Goal: Transaction & Acquisition: Purchase product/service

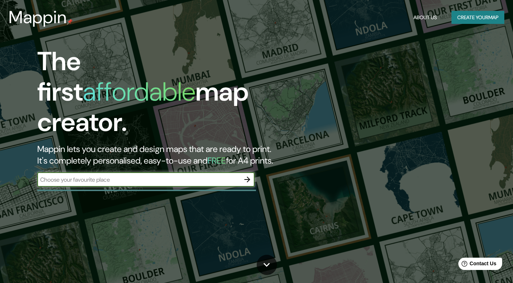
click at [123, 176] on input "text" at bounding box center [138, 180] width 203 height 8
click at [185, 176] on input "text" at bounding box center [138, 180] width 203 height 8
type input "Colombia"
click at [249, 177] on icon "button" at bounding box center [247, 180] width 6 height 6
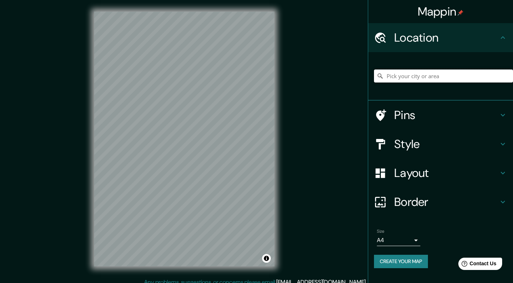
click at [443, 77] on input "Pick your city or area" at bounding box center [443, 75] width 139 height 13
click at [428, 77] on input "Elige tu ciudad o área" at bounding box center [443, 75] width 139 height 13
paste input "[PERSON_NAME][STREET_ADDRESS][PERSON_NAME]"
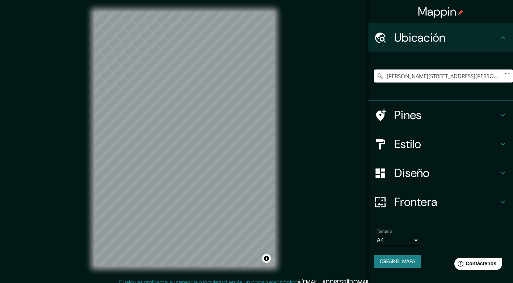
scroll to position [0, 61]
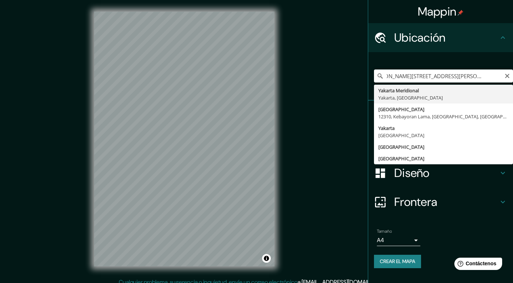
type input "Yakarta Meridional, Yakarta, [GEOGRAPHIC_DATA]"
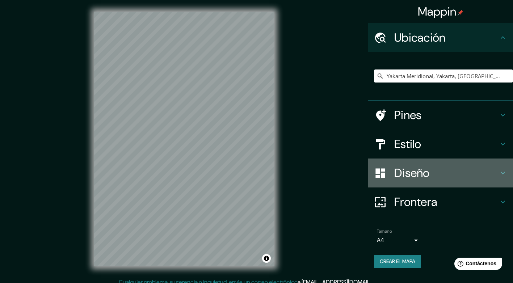
click at [467, 174] on h4 "Diseño" at bounding box center [446, 173] width 104 height 14
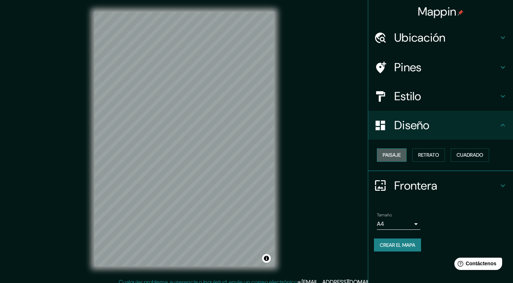
click at [403, 154] on button "Paisaje" at bounding box center [392, 154] width 30 height 13
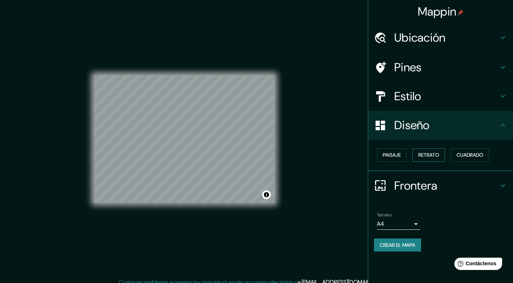
click at [428, 156] on font "Retrato" at bounding box center [428, 155] width 21 height 9
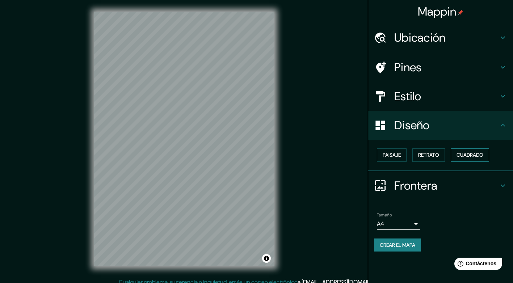
click at [466, 155] on font "Cuadrado" at bounding box center [469, 155] width 27 height 9
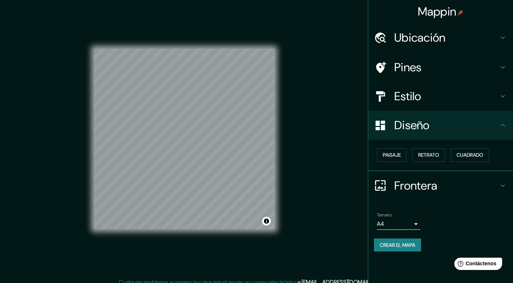
click at [414, 189] on h4 "Frontera" at bounding box center [446, 185] width 104 height 14
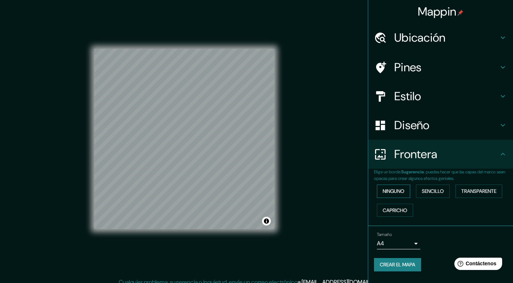
click at [400, 189] on font "Ninguno" at bounding box center [394, 191] width 22 height 9
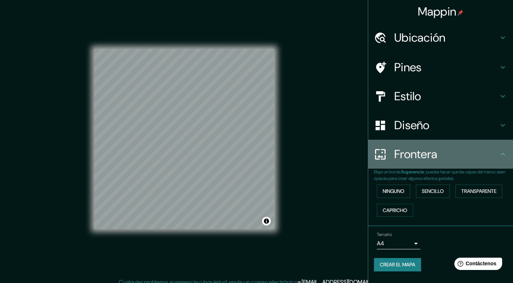
click at [409, 152] on h4 "Frontera" at bounding box center [446, 154] width 104 height 14
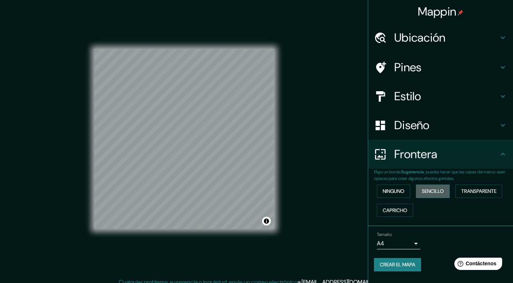
click at [435, 194] on font "Sencillo" at bounding box center [433, 191] width 22 height 9
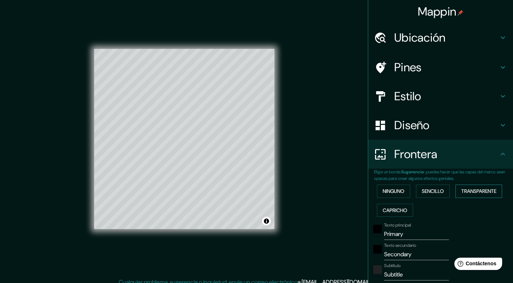
click at [461, 195] on font "Transparente" at bounding box center [478, 191] width 35 height 9
click at [397, 210] on font "Capricho" at bounding box center [395, 210] width 25 height 9
click at [390, 192] on font "Ninguno" at bounding box center [394, 191] width 22 height 9
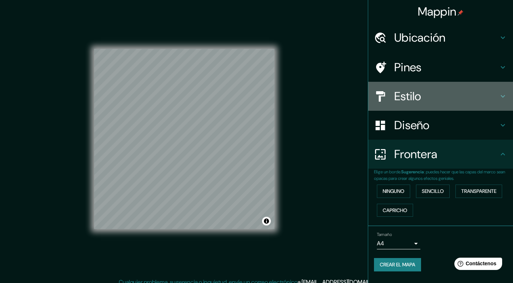
click at [409, 97] on h4 "Estilo" at bounding box center [446, 96] width 104 height 14
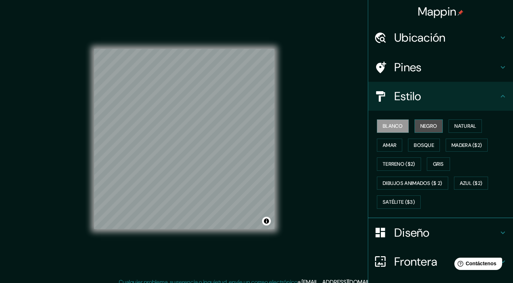
click at [415, 123] on button "Negro" at bounding box center [428, 125] width 29 height 13
click at [455, 124] on font "Natural" at bounding box center [465, 126] width 22 height 9
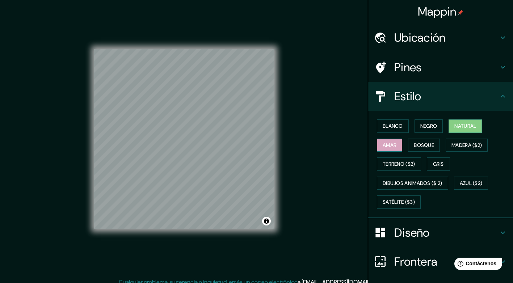
click at [383, 143] on font "Amar" at bounding box center [390, 145] width 14 height 9
click at [414, 143] on font "Bosque" at bounding box center [424, 145] width 20 height 9
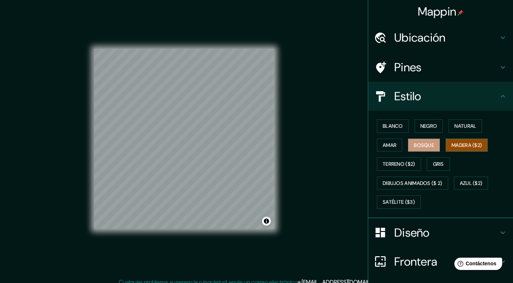
click at [453, 140] on button "Madera ($2)" at bounding box center [467, 145] width 42 height 13
click at [405, 161] on font "Terreno ($2)" at bounding box center [399, 164] width 33 height 9
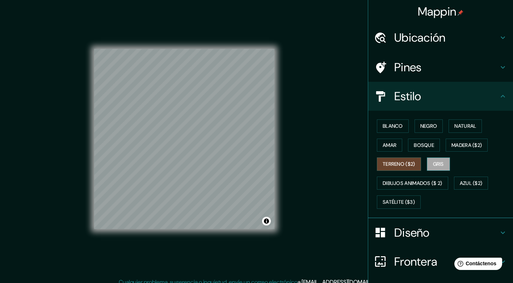
click at [433, 168] on font "Gris" at bounding box center [438, 164] width 11 height 9
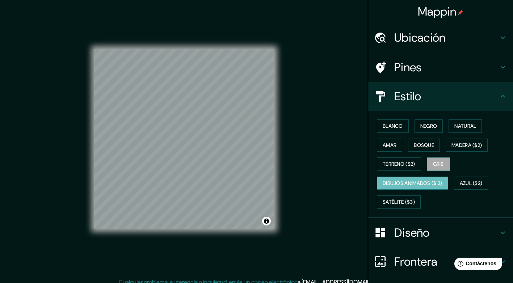
click at [412, 180] on font "Dibujos animados ($ 2)" at bounding box center [413, 183] width 60 height 9
click at [467, 182] on font "Azul ($2)" at bounding box center [471, 183] width 23 height 9
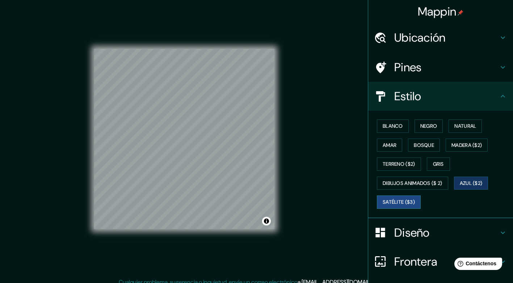
click at [384, 202] on font "Satélite ($3)" at bounding box center [399, 202] width 32 height 9
click at [451, 145] on font "Madera ($2)" at bounding box center [466, 145] width 30 height 9
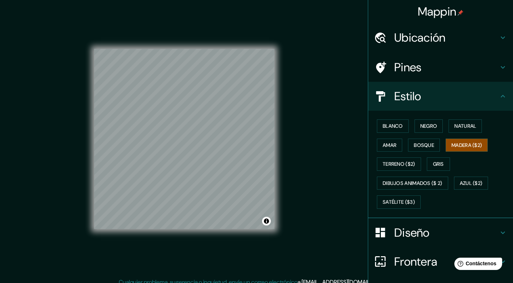
click at [443, 41] on h4 "Ubicación" at bounding box center [446, 37] width 104 height 14
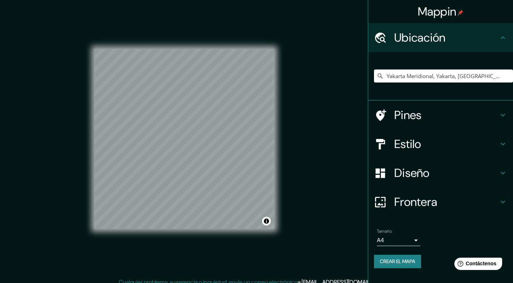
click at [443, 41] on h4 "Ubicación" at bounding box center [446, 37] width 104 height 14
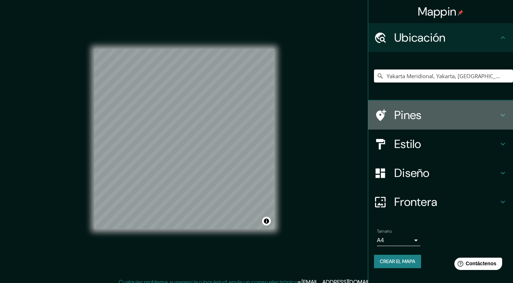
click at [455, 113] on h4 "Pines" at bounding box center [446, 115] width 104 height 14
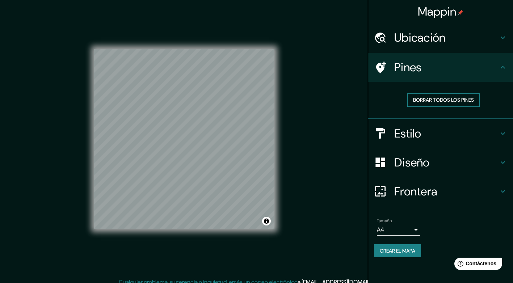
click at [436, 97] on font "Borrar todos los pines" at bounding box center [443, 100] width 61 height 9
click at [427, 95] on button "Borrar todos los pines" at bounding box center [443, 99] width 72 height 13
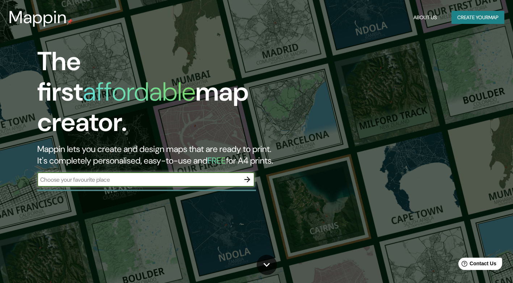
click at [69, 176] on input "text" at bounding box center [138, 180] width 203 height 8
type input "2"
paste input "[PERSON_NAME][STREET_ADDRESS][PERSON_NAME]"
type input "[PERSON_NAME][STREET_ADDRESS][PERSON_NAME]"
click at [248, 175] on icon "button" at bounding box center [247, 179] width 9 height 9
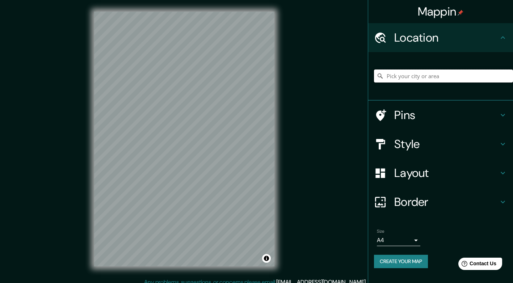
click at [459, 75] on input "Pick your city or area" at bounding box center [443, 75] width 139 height 13
paste input "[PERSON_NAME][STREET_ADDRESS][PERSON_NAME]"
type input "Yakarta Meridional, Yakarta, [GEOGRAPHIC_DATA]"
click at [417, 146] on h4 "Style" at bounding box center [446, 144] width 104 height 14
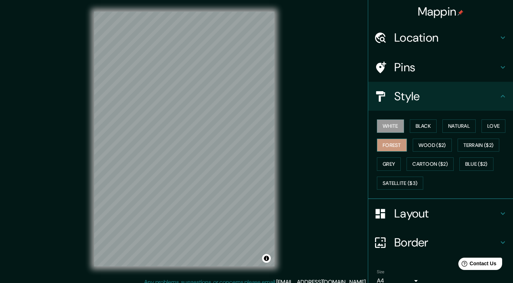
click at [390, 143] on button "Forest" at bounding box center [392, 145] width 30 height 13
click at [471, 145] on button "Terrain ($2)" at bounding box center [479, 145] width 42 height 13
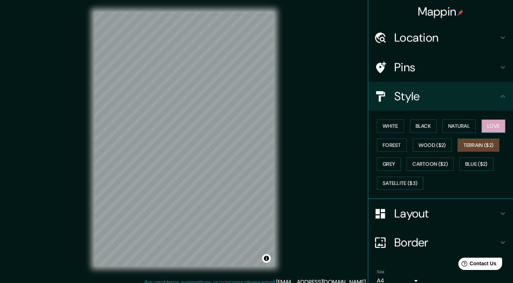
click at [485, 123] on button "Love" at bounding box center [493, 125] width 24 height 13
click at [462, 123] on button "Natural" at bounding box center [458, 125] width 33 height 13
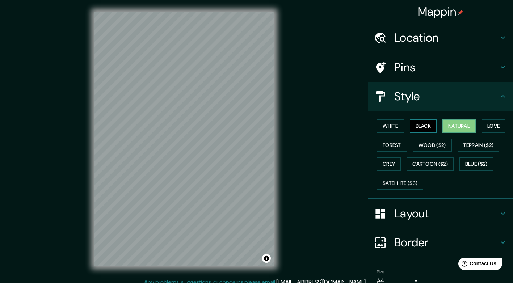
click at [419, 127] on button "Black" at bounding box center [423, 125] width 27 height 13
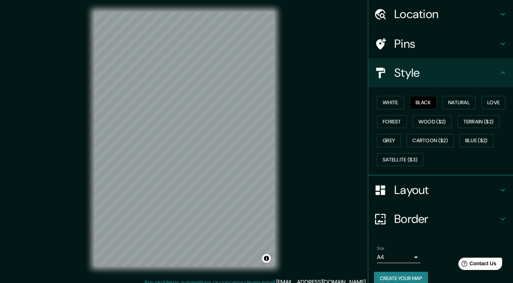
scroll to position [34, 0]
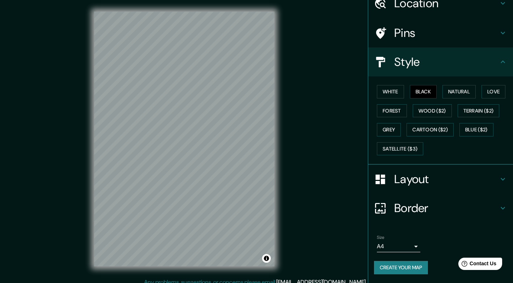
click at [456, 177] on h4 "Layout" at bounding box center [446, 179] width 104 height 14
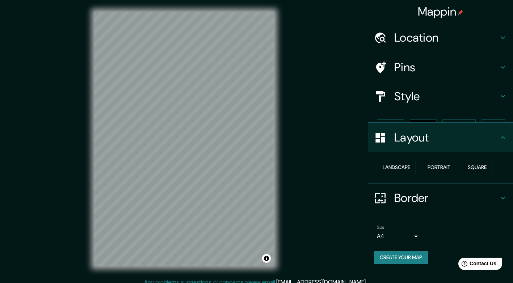
scroll to position [0, 0]
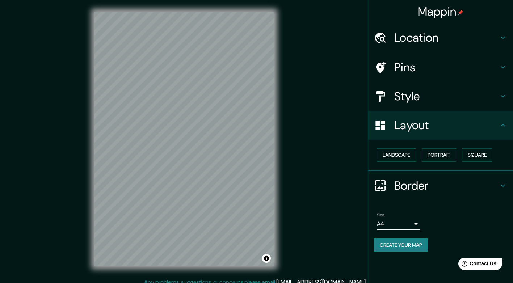
click at [424, 126] on h4 "Layout" at bounding box center [446, 125] width 104 height 14
click at [412, 153] on button "Landscape" at bounding box center [396, 154] width 39 height 13
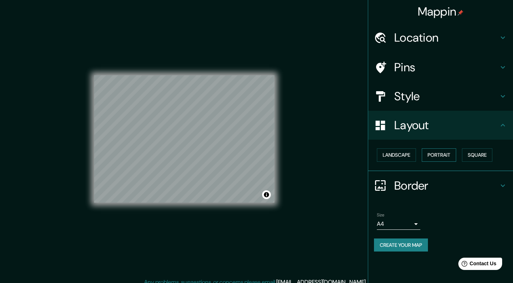
click at [454, 151] on button "Portrait" at bounding box center [439, 154] width 34 height 13
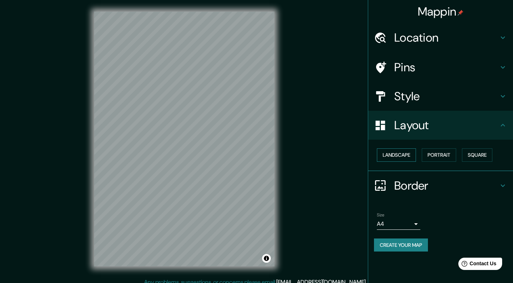
click at [409, 158] on button "Landscape" at bounding box center [396, 154] width 39 height 13
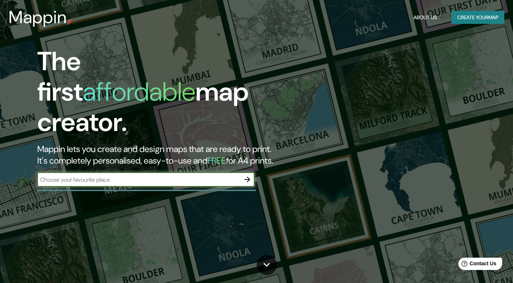
click at [153, 176] on input "text" at bounding box center [138, 180] width 203 height 8
type input "[PERSON_NAME][STREET_ADDRESS][PERSON_NAME]"
click at [244, 175] on icon "button" at bounding box center [247, 179] width 9 height 9
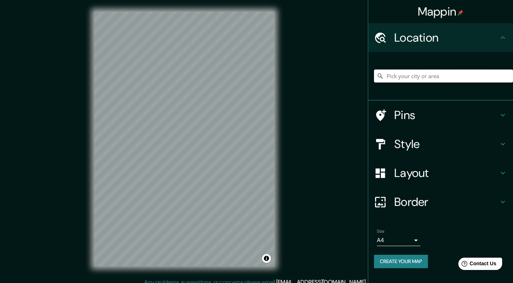
click at [448, 80] on input "Pick your city or area" at bounding box center [443, 75] width 139 height 13
paste input "[PERSON_NAME][STREET_ADDRESS][PERSON_NAME]"
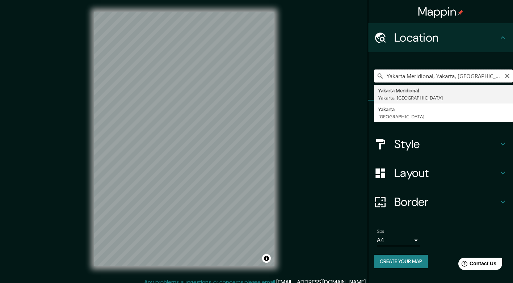
type input "Yakarta Meridional, Yakarta, [GEOGRAPHIC_DATA]"
click at [504, 147] on icon at bounding box center [502, 144] width 9 height 9
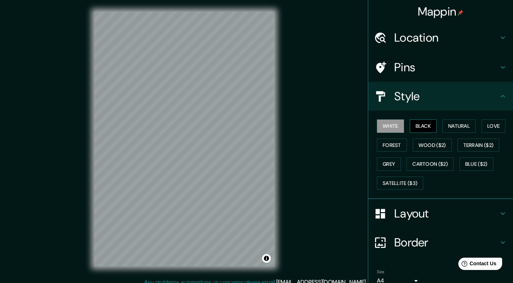
click at [424, 125] on button "Black" at bounding box center [423, 125] width 27 height 13
click at [488, 122] on button "Love" at bounding box center [493, 125] width 24 height 13
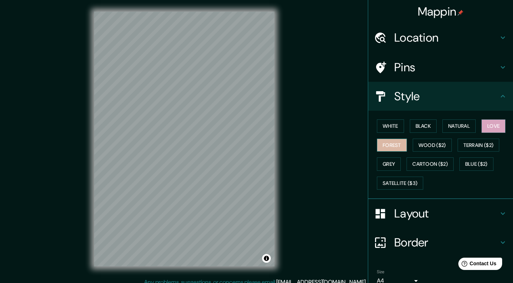
click at [397, 141] on button "Forest" at bounding box center [392, 145] width 30 height 13
click at [416, 148] on button "Wood ($2)" at bounding box center [432, 145] width 39 height 13
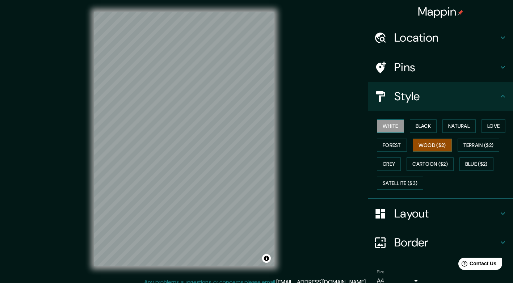
click at [377, 127] on button "White" at bounding box center [390, 125] width 27 height 13
